Goal: Information Seeking & Learning: Learn about a topic

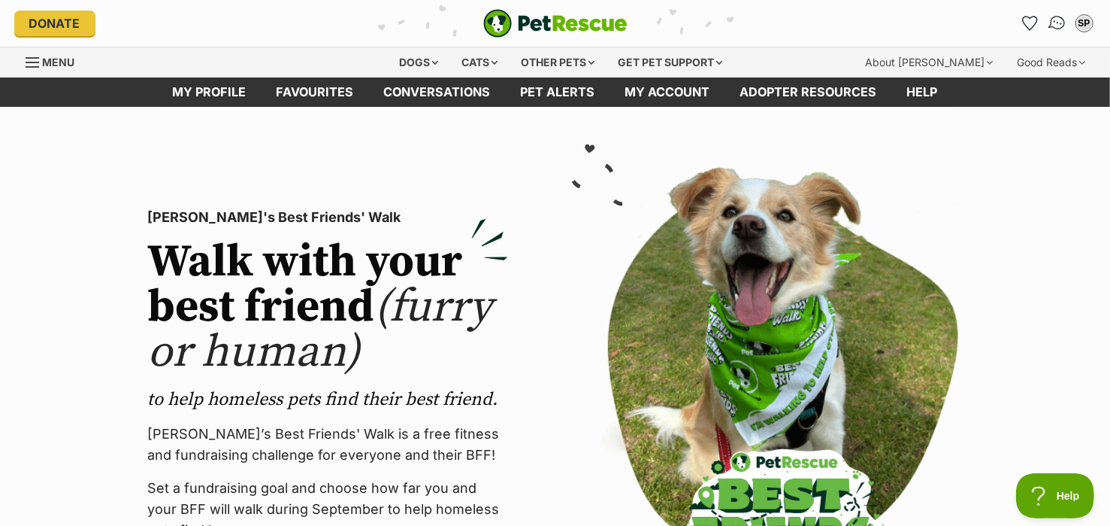
click at [1057, 24] on img "Conversations" at bounding box center [1057, 24] width 20 height 20
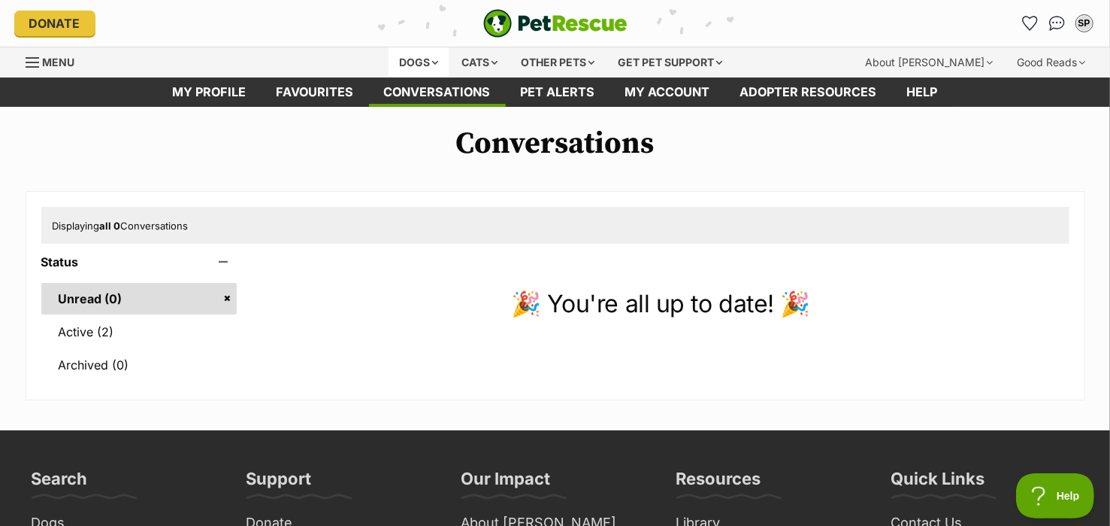
click at [432, 63] on div "Dogs" at bounding box center [419, 62] width 60 height 30
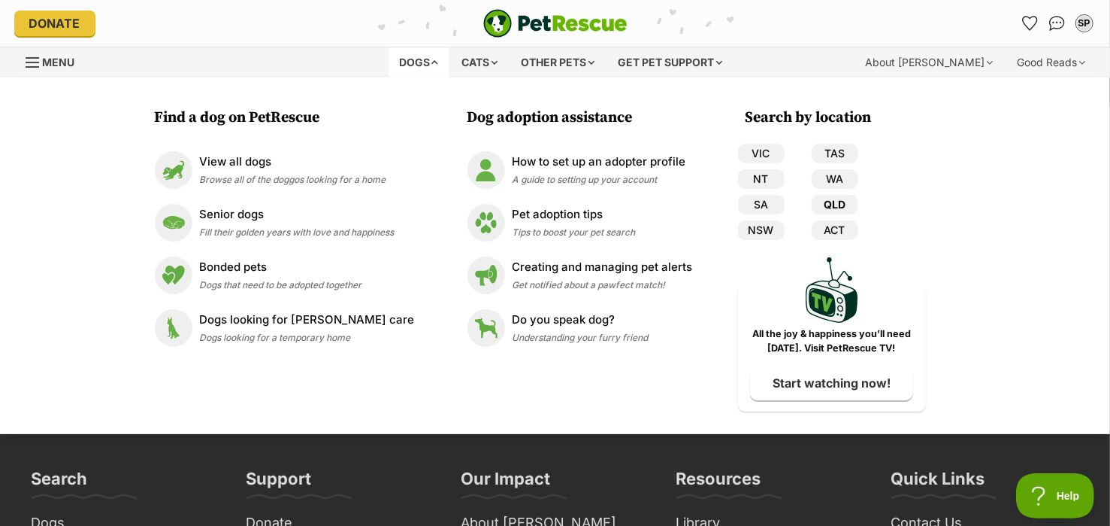
click at [828, 198] on link "QLD" at bounding box center [835, 205] width 47 height 20
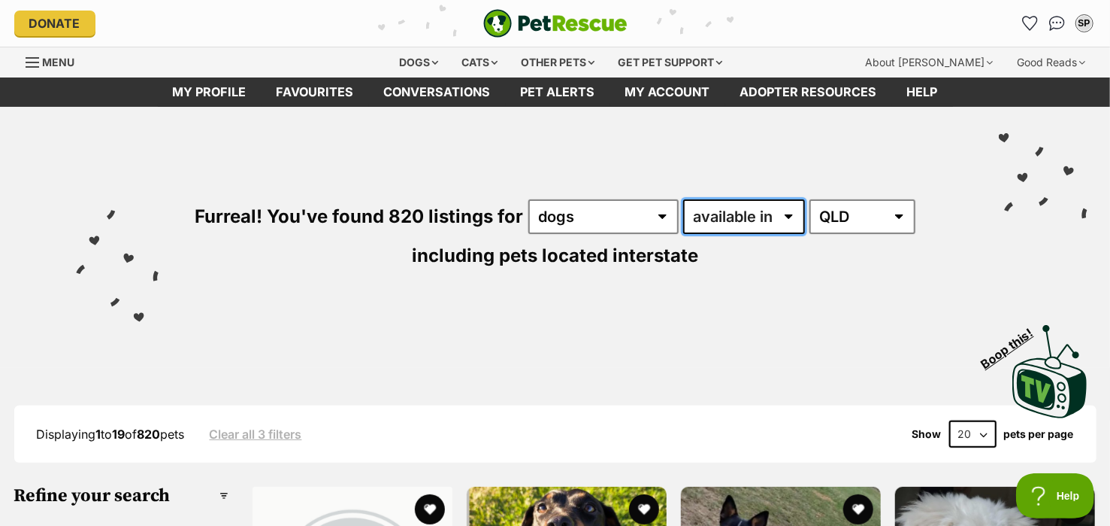
click at [789, 213] on select "available in located in" at bounding box center [744, 216] width 122 height 35
select select "disabled"
click at [683, 199] on select "available in located in" at bounding box center [744, 216] width 122 height 35
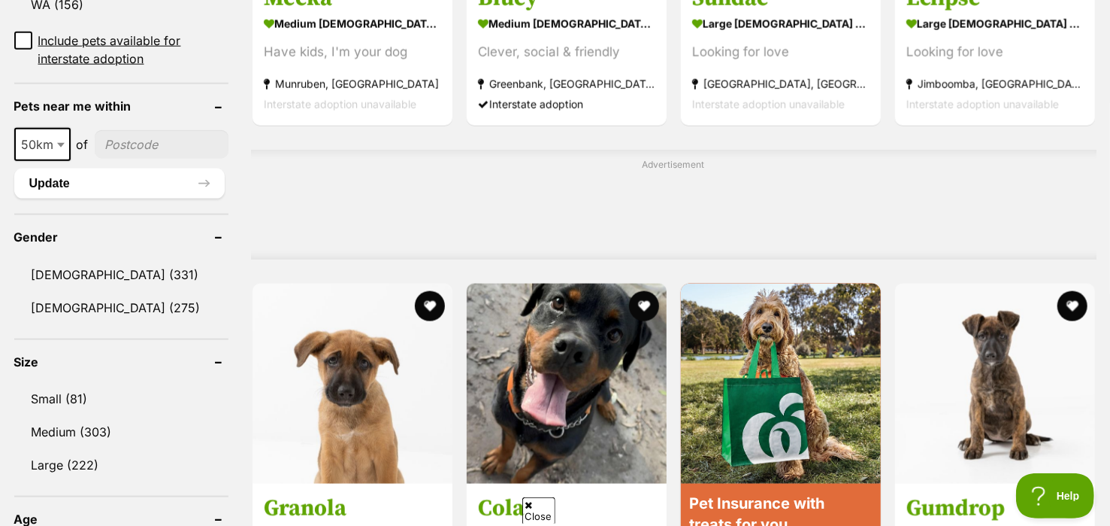
scroll to position [1048, 0]
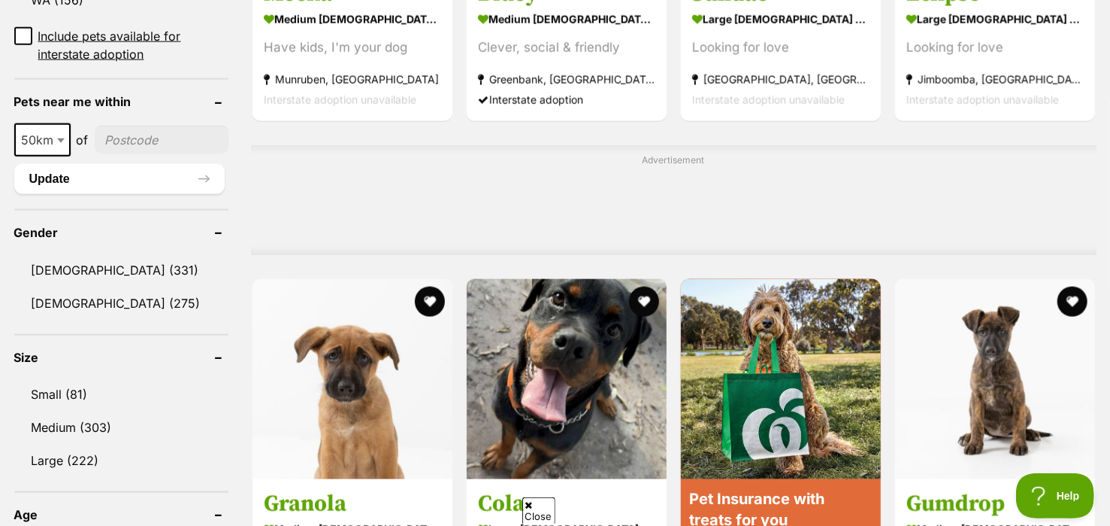
click at [108, 132] on input"] "postcode" at bounding box center [162, 140] width 134 height 29
type input"] "4133"
click at [66, 295] on link "Female (275)" at bounding box center [121, 303] width 214 height 32
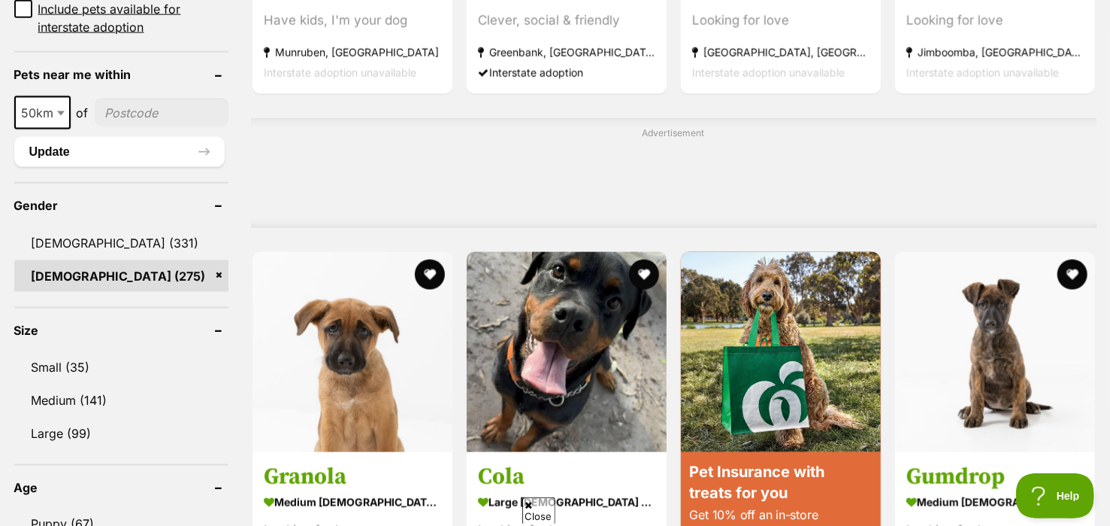
scroll to position [1120, 0]
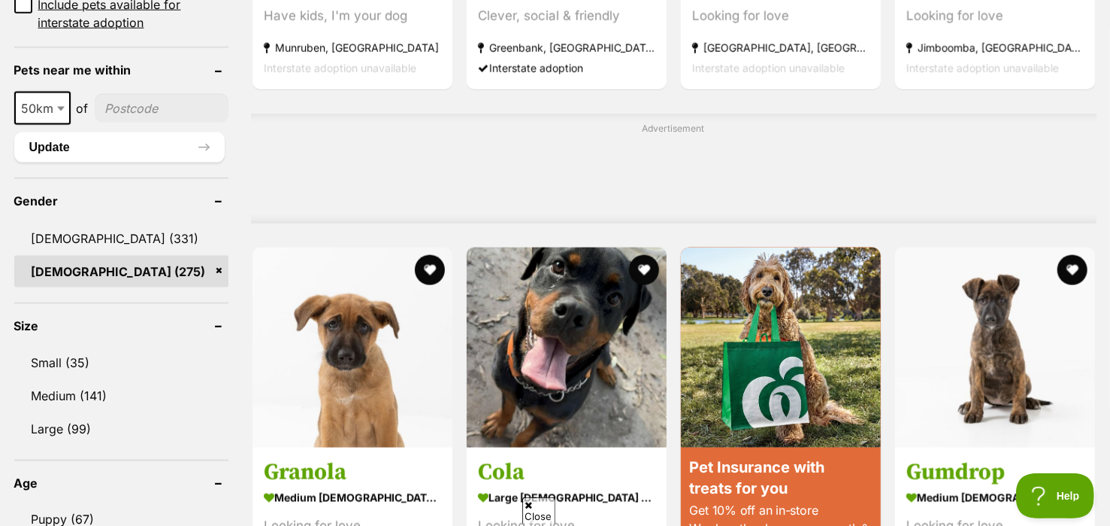
click at [138, 106] on input"] "postcode" at bounding box center [162, 108] width 134 height 29
type input"] "4133"
click at [59, 107] on b at bounding box center [61, 109] width 8 height 5
select select "100"
click at [201, 141] on button "Update" at bounding box center [119, 147] width 211 height 30
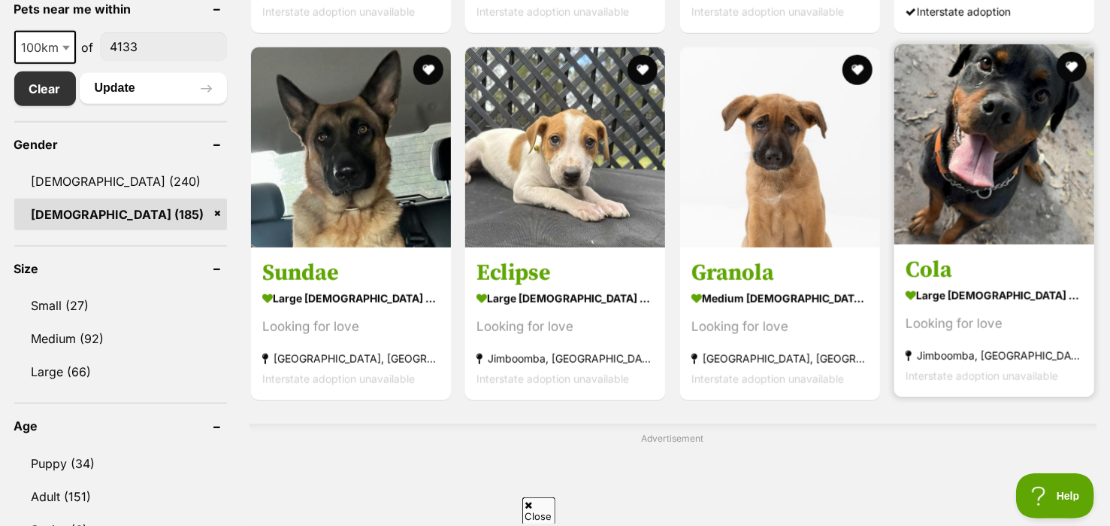
scroll to position [815, 0]
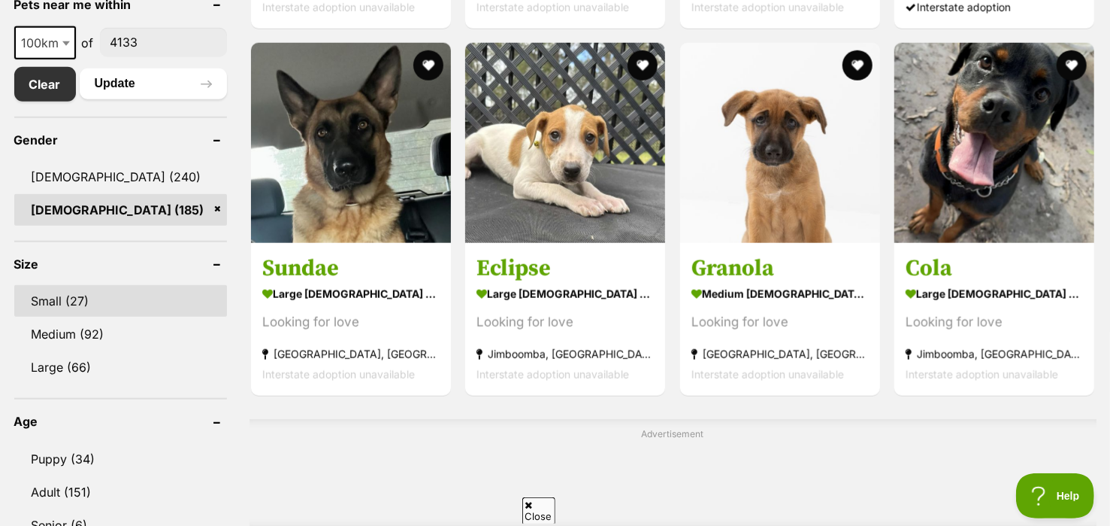
click at [56, 285] on link "Small (27)" at bounding box center [120, 301] width 213 height 32
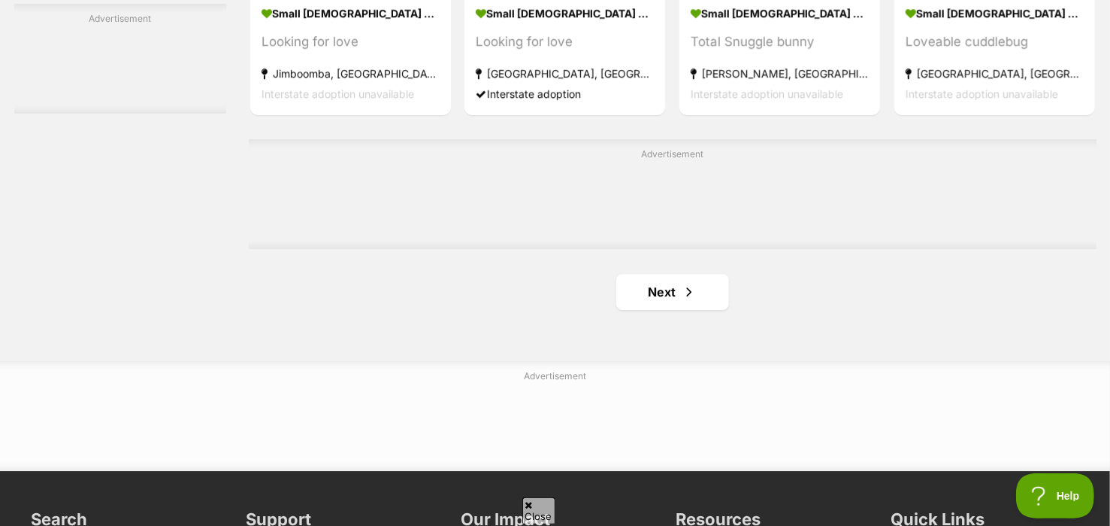
scroll to position [2507, 0]
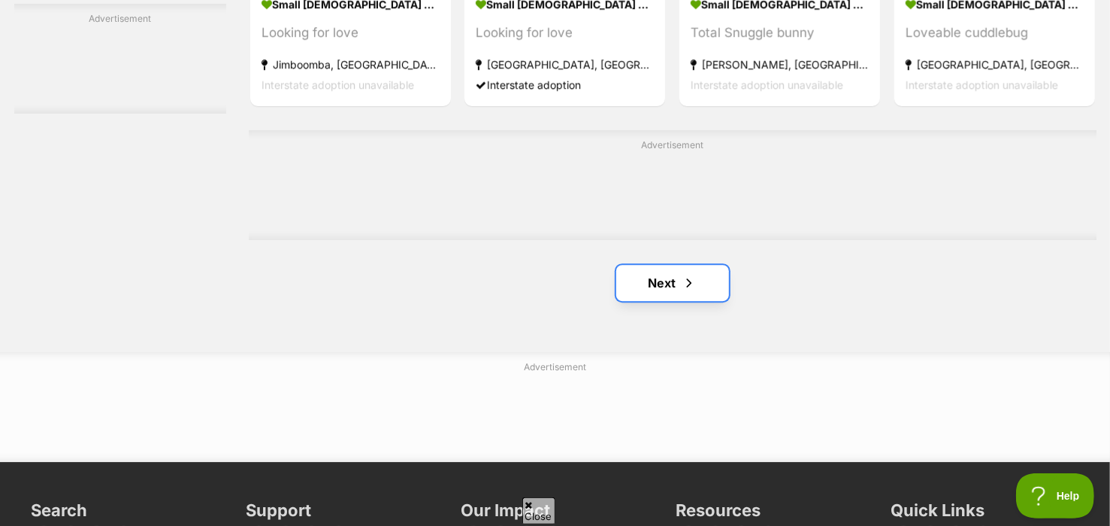
click at [652, 279] on link "Next" at bounding box center [672, 283] width 113 height 36
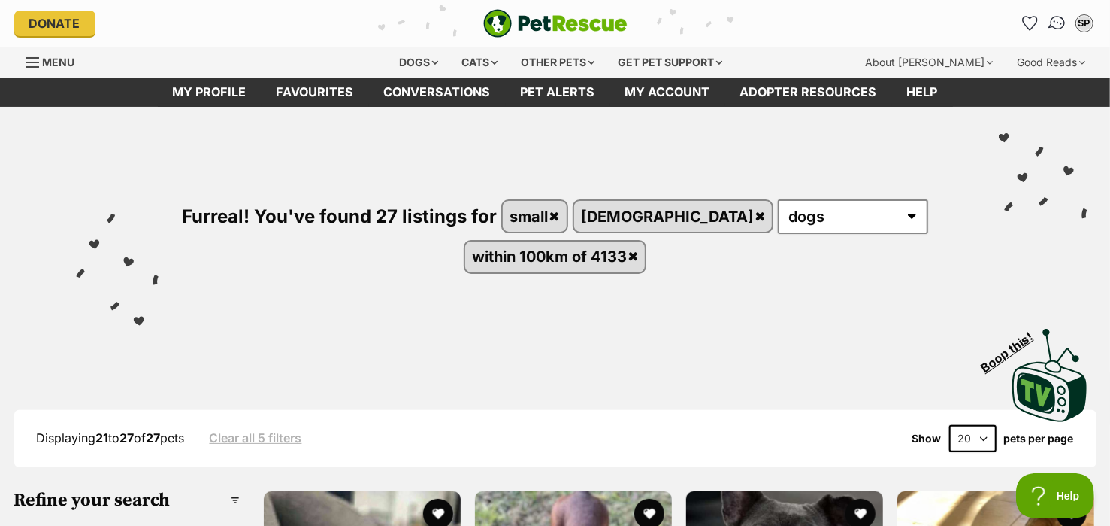
click at [1055, 19] on img "Conversations" at bounding box center [1057, 24] width 20 height 20
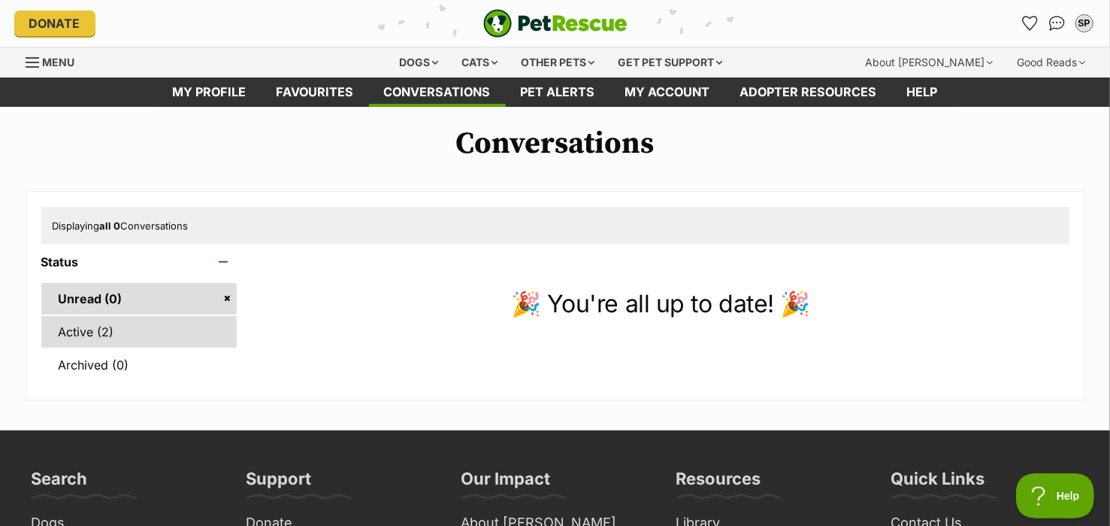
click at [85, 329] on link "Active (2)" at bounding box center [139, 332] width 196 height 32
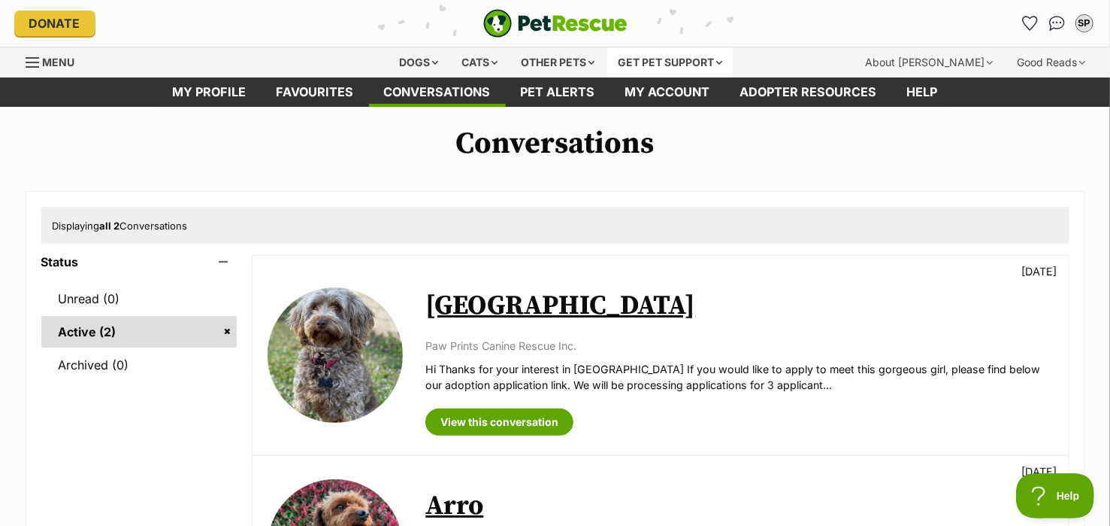
click at [727, 59] on div "Get pet support" at bounding box center [670, 62] width 126 height 30
